Goal: Navigation & Orientation: Find specific page/section

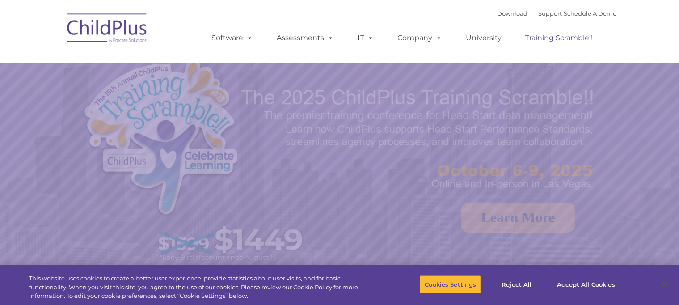
select select "MEDIUM"
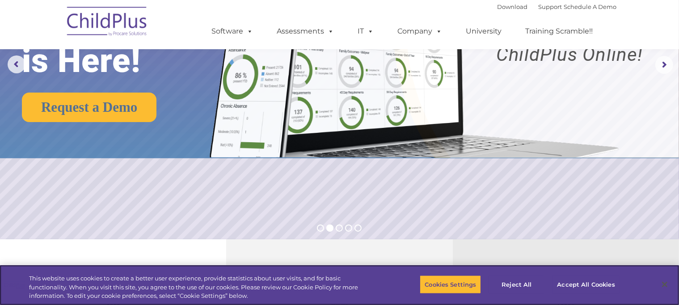
scroll to position [28, 0]
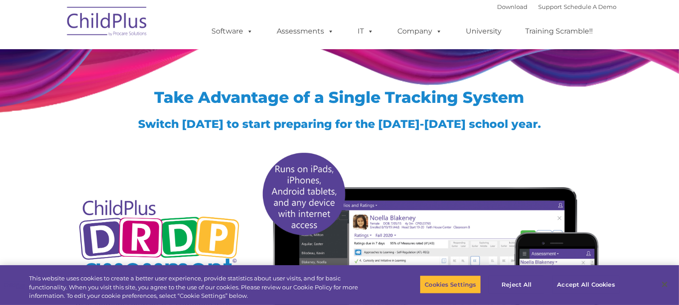
click at [104, 24] on img at bounding box center [107, 22] width 89 height 45
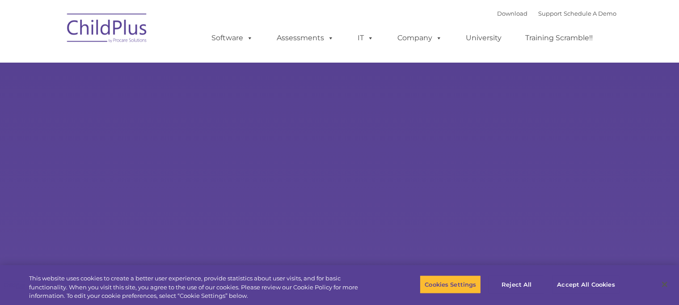
type input ""
select select "MEDIUM"
